Goal: Navigation & Orientation: Understand site structure

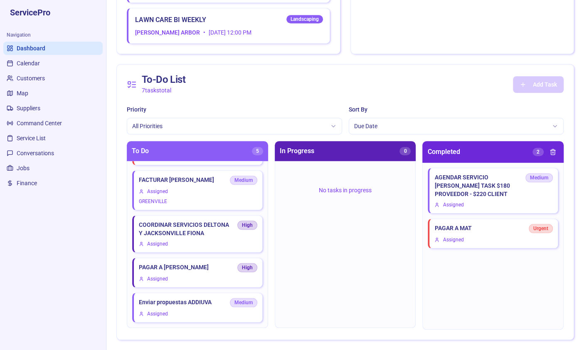
scroll to position [2399, 0]
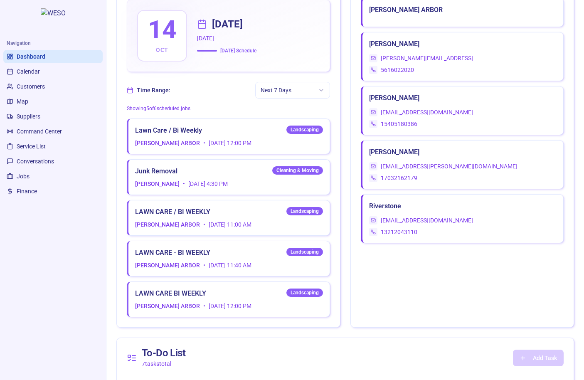
scroll to position [2018, 0]
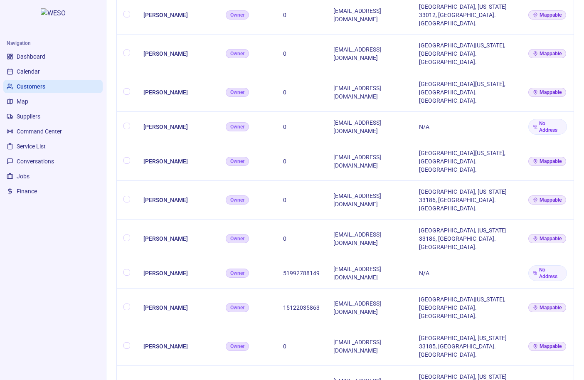
scroll to position [749, 0]
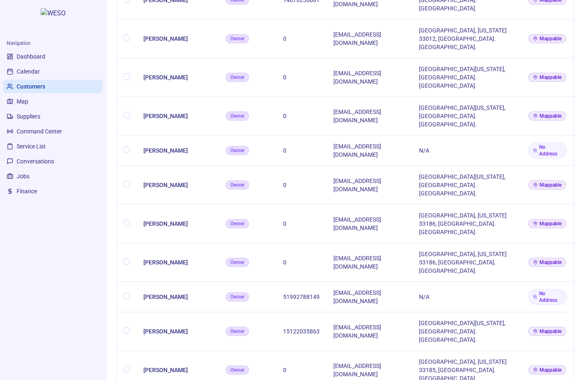
click at [39, 56] on span "Dashboard" at bounding box center [31, 56] width 29 height 8
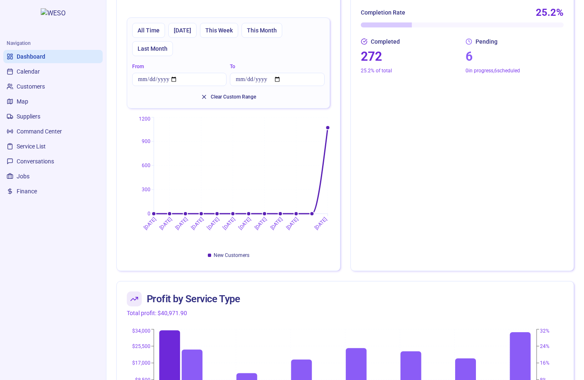
scroll to position [1523, 0]
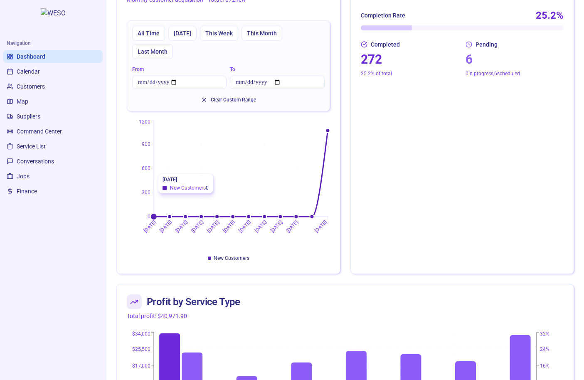
click at [325, 165] on icon "[DATE] [DATE] [DATE] [DATE] [DATE] [DATE] [DATE] [DATE] [DATE] [DATE] [DATE] 0 …" at bounding box center [228, 191] width 203 height 146
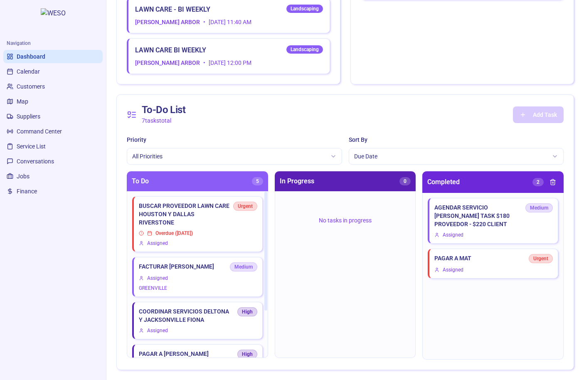
scroll to position [0, 0]
click at [22, 74] on span "Calendar" at bounding box center [28, 71] width 23 height 8
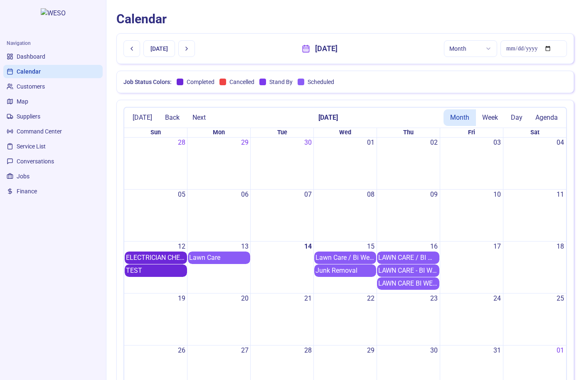
scroll to position [8, 0]
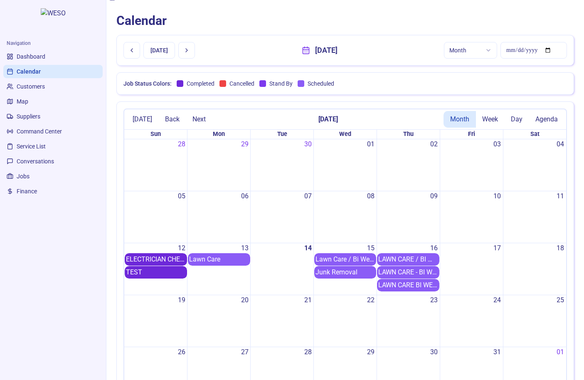
click at [27, 87] on span "Customers" at bounding box center [31, 86] width 28 height 8
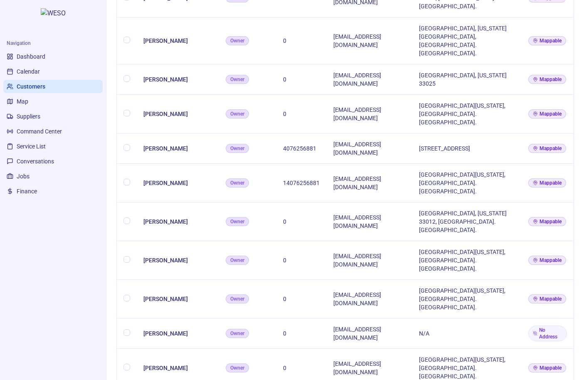
scroll to position [530, 0]
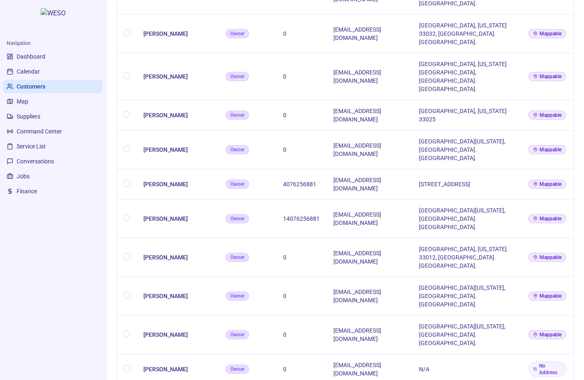
click at [157, 315] on td "[PERSON_NAME]" at bounding box center [178, 334] width 82 height 39
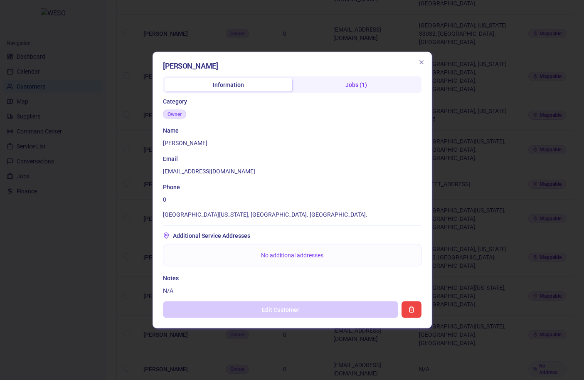
click at [111, 190] on div at bounding box center [292, 190] width 584 height 380
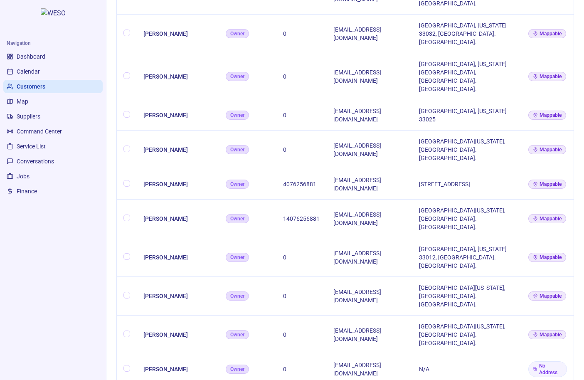
click at [23, 114] on span "Suppliers" at bounding box center [29, 116] width 24 height 8
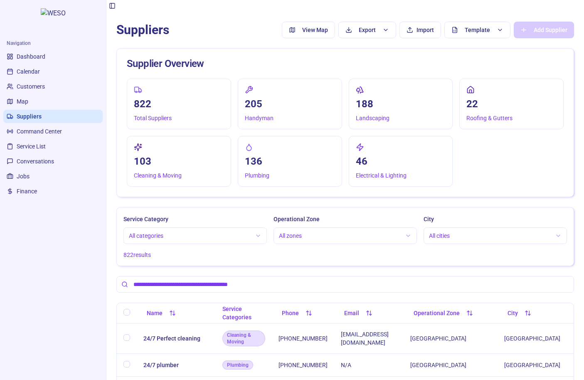
click at [166, 238] on button "All categories" at bounding box center [195, 236] width 143 height 17
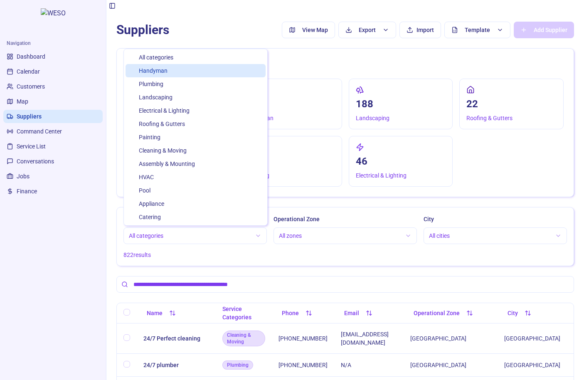
click at [161, 73] on span "Handyman" at bounding box center [153, 71] width 29 height 8
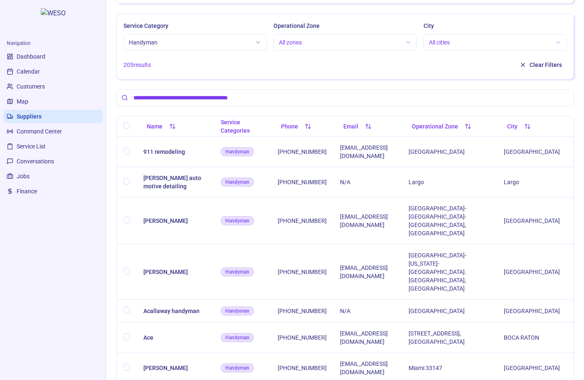
scroll to position [194, 0]
click at [23, 134] on span "Command Center" at bounding box center [39, 131] width 45 height 8
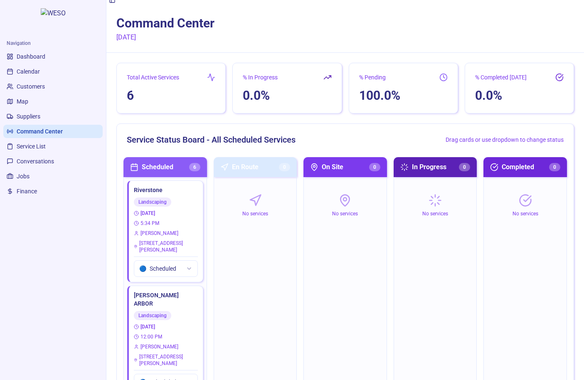
scroll to position [41, 0]
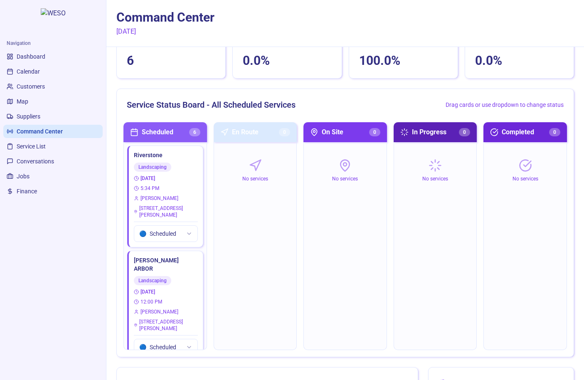
click at [172, 233] on button "🔵 Scheduled" at bounding box center [166, 233] width 64 height 17
click at [171, 278] on span "On Site" at bounding box center [169, 279] width 18 height 8
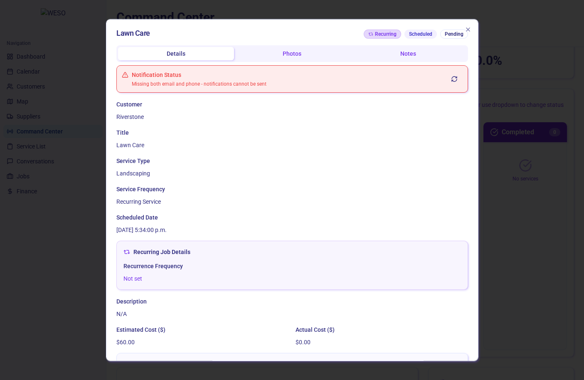
click at [472, 27] on div "Lawn Care Recurring Scheduled Pending Details Photos Notes Notification Status …" at bounding box center [292, 190] width 373 height 342
click at [465, 30] on icon "button" at bounding box center [468, 29] width 7 height 7
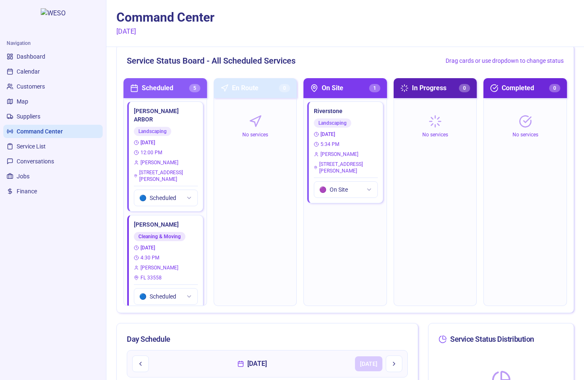
scroll to position [106, 0]
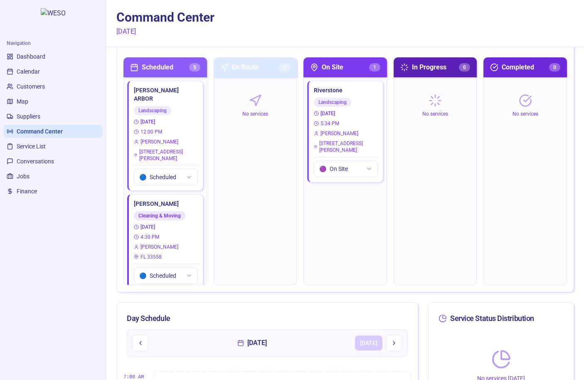
click at [346, 168] on button "🟣 On Site" at bounding box center [346, 169] width 64 height 17
click at [351, 186] on span "Scheduled" at bounding box center [353, 187] width 27 height 8
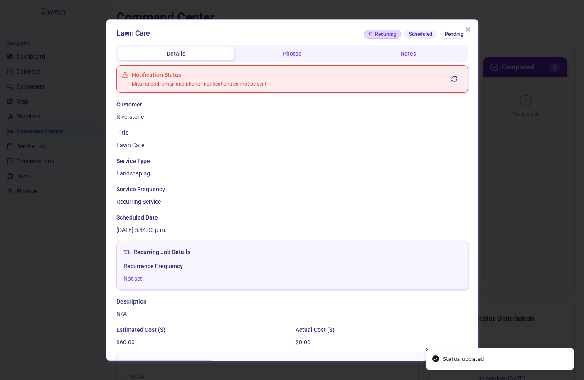
click at [473, 27] on div "Lawn Care Recurring Scheduled Pending Details Photos Notes Notification Status …" at bounding box center [292, 190] width 373 height 342
click at [506, 105] on div at bounding box center [292, 190] width 584 height 380
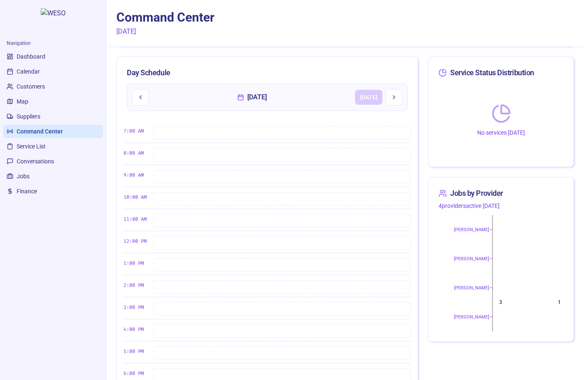
scroll to position [414, 0]
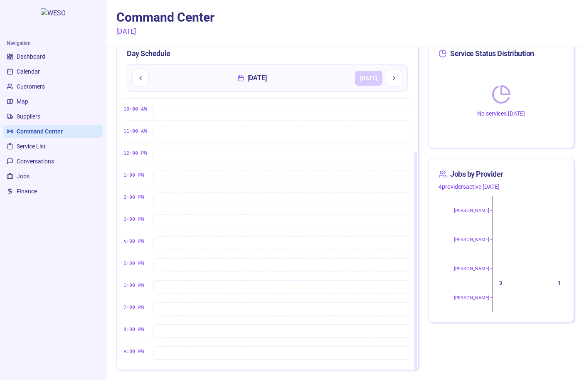
click at [37, 150] on span "Service List" at bounding box center [31, 146] width 29 height 8
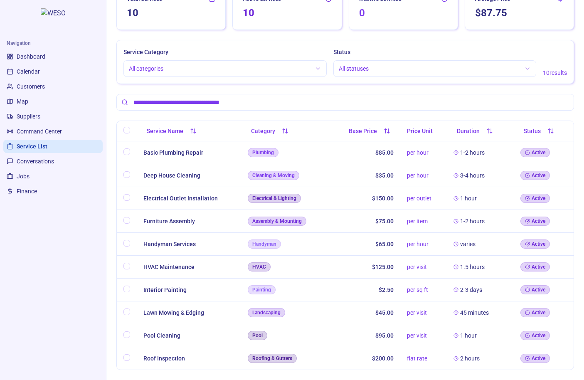
click at [43, 162] on span "Conversations" at bounding box center [35, 161] width 37 height 8
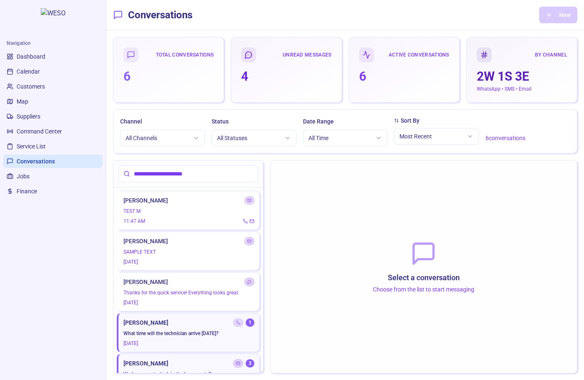
click at [25, 173] on span "Jobs" at bounding box center [23, 176] width 13 height 8
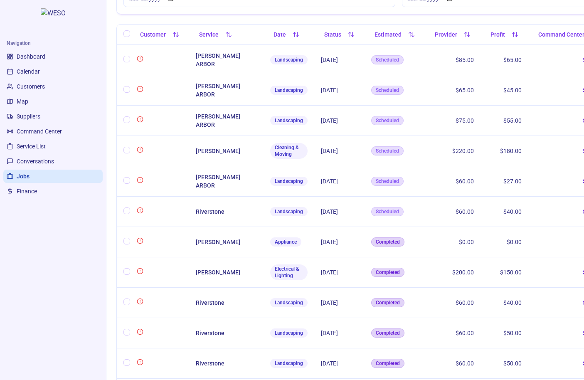
click at [35, 189] on span "Finance" at bounding box center [27, 191] width 20 height 8
